Goal: Information Seeking & Learning: Learn about a topic

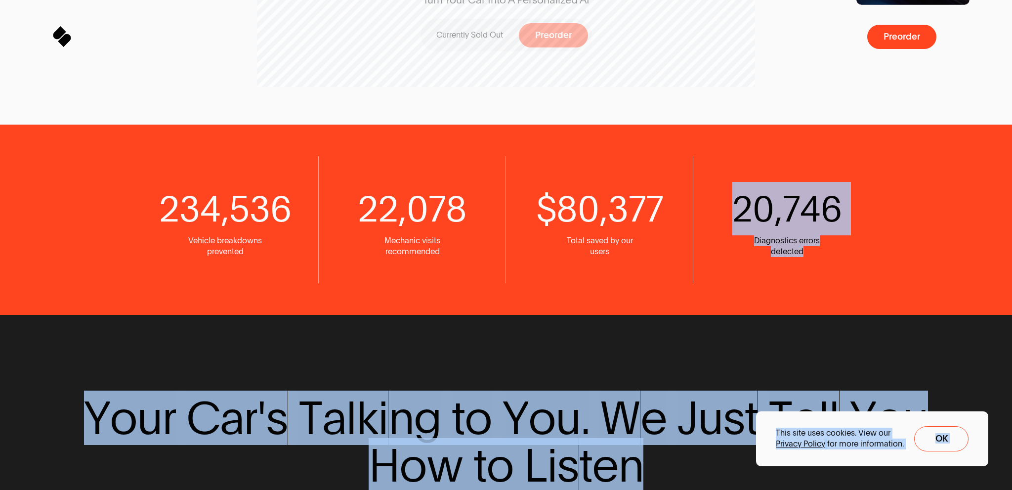
drag, startPoint x: 1010, startPoint y: 77, endPoint x: 996, endPoint y: 164, distance: 88.2
click at [949, 0] on body "Sparq Keeps You Moving ® Meet SPARQ Diagnostics 0% Sparq Preorder Meet SPARQ Di…" at bounding box center [506, 0] width 1012 height 0
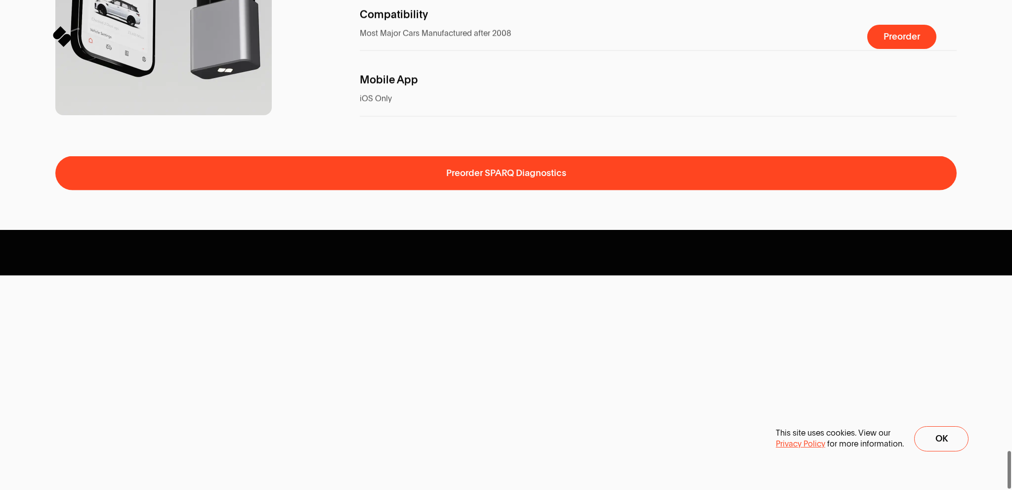
drag, startPoint x: 1008, startPoint y: 111, endPoint x: 1012, endPoint y: 509, distance: 397.9
click at [949, 0] on html "Sparq Keeps You Moving ® Meet SPARQ Diagnostics 0% Sparq Preorder Meet SPARQ Di…" at bounding box center [506, 0] width 1012 height 0
